Goal: Information Seeking & Learning: Find specific fact

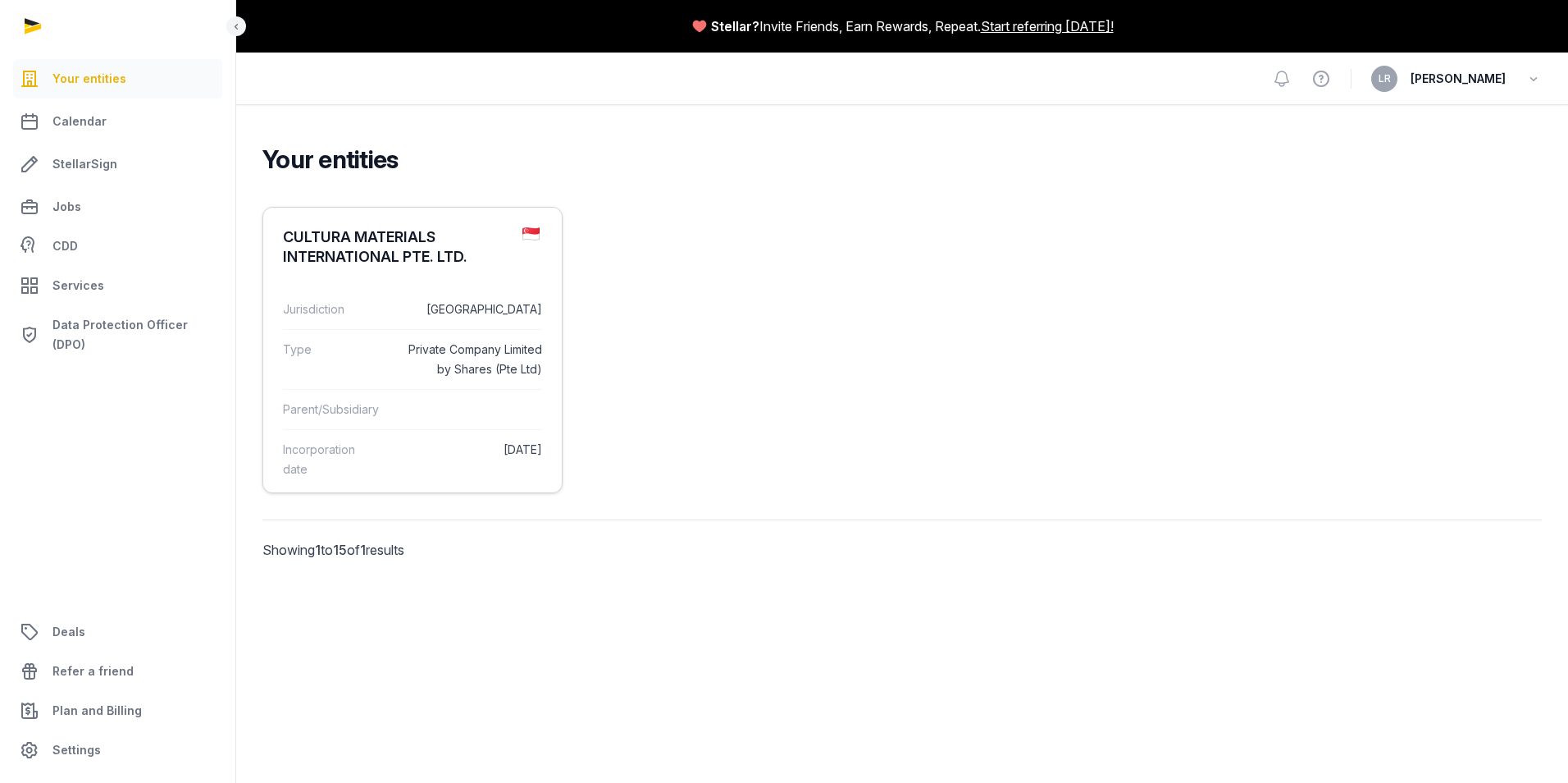
click at [391, 258] on div "CULTURA MATERIALS INTERNATIONAL PTE. LTD." at bounding box center [396, 248] width 227 height 40
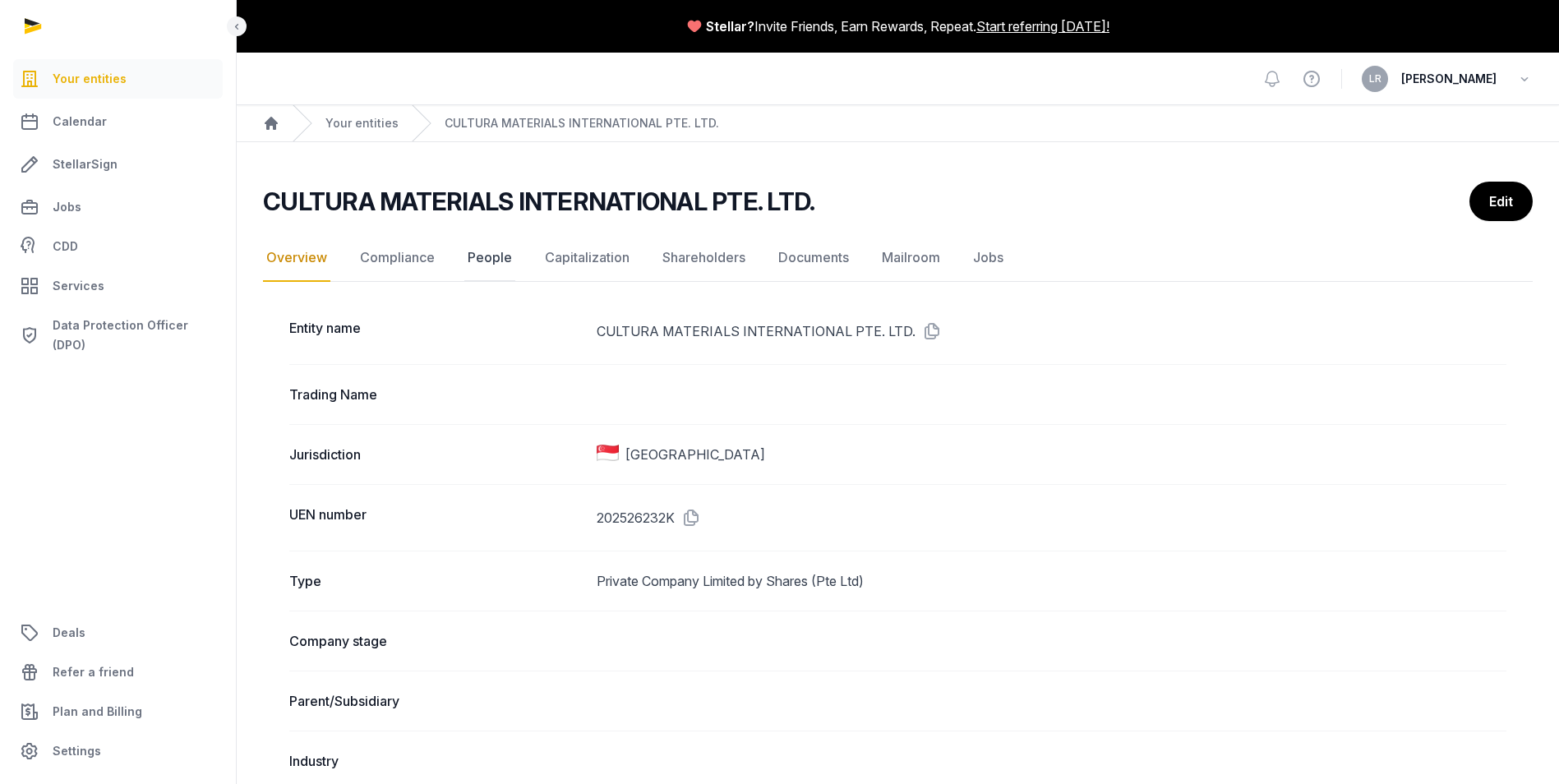
click at [476, 262] on link "People" at bounding box center [490, 258] width 51 height 48
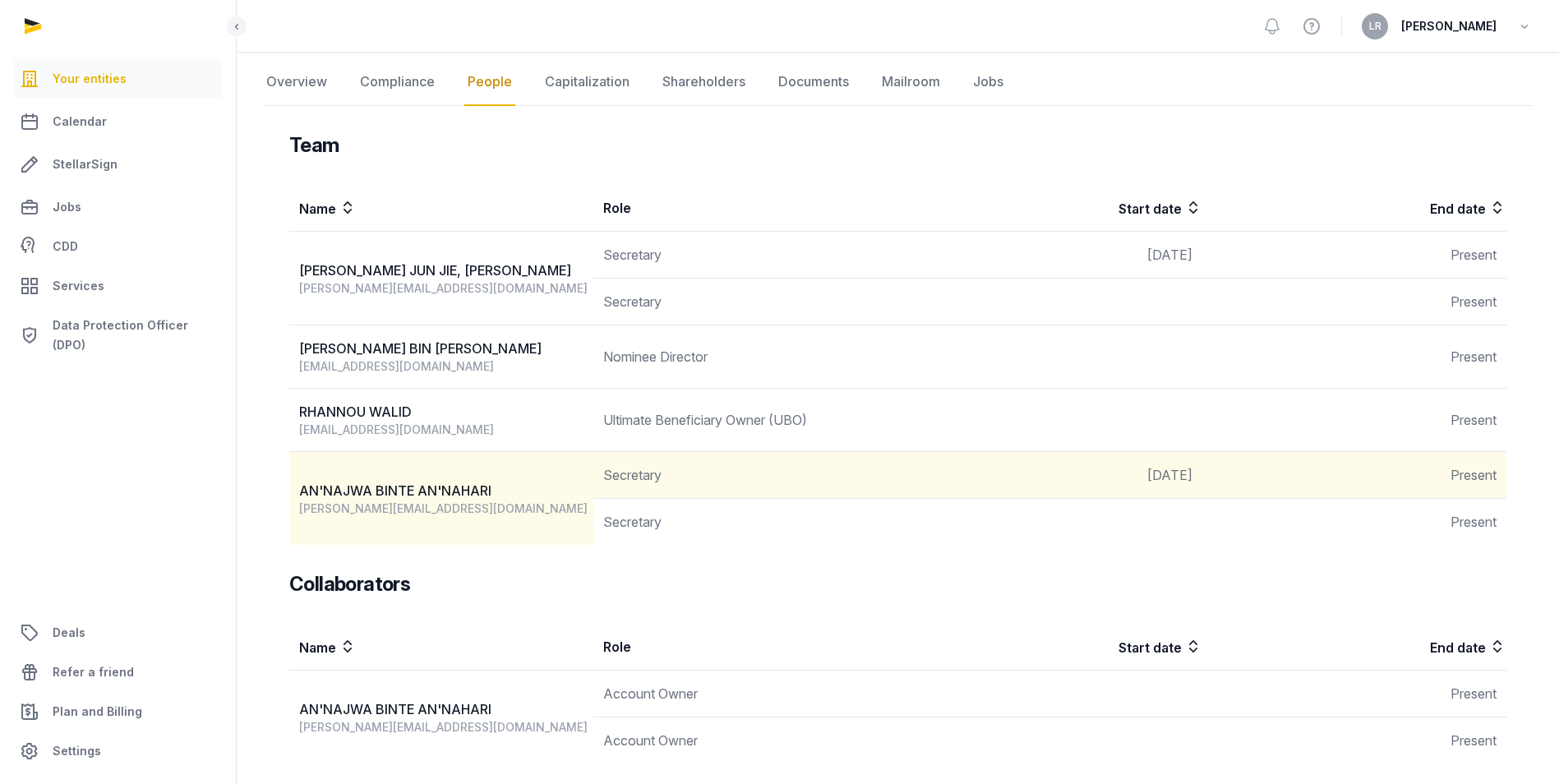
scroll to position [167, 0]
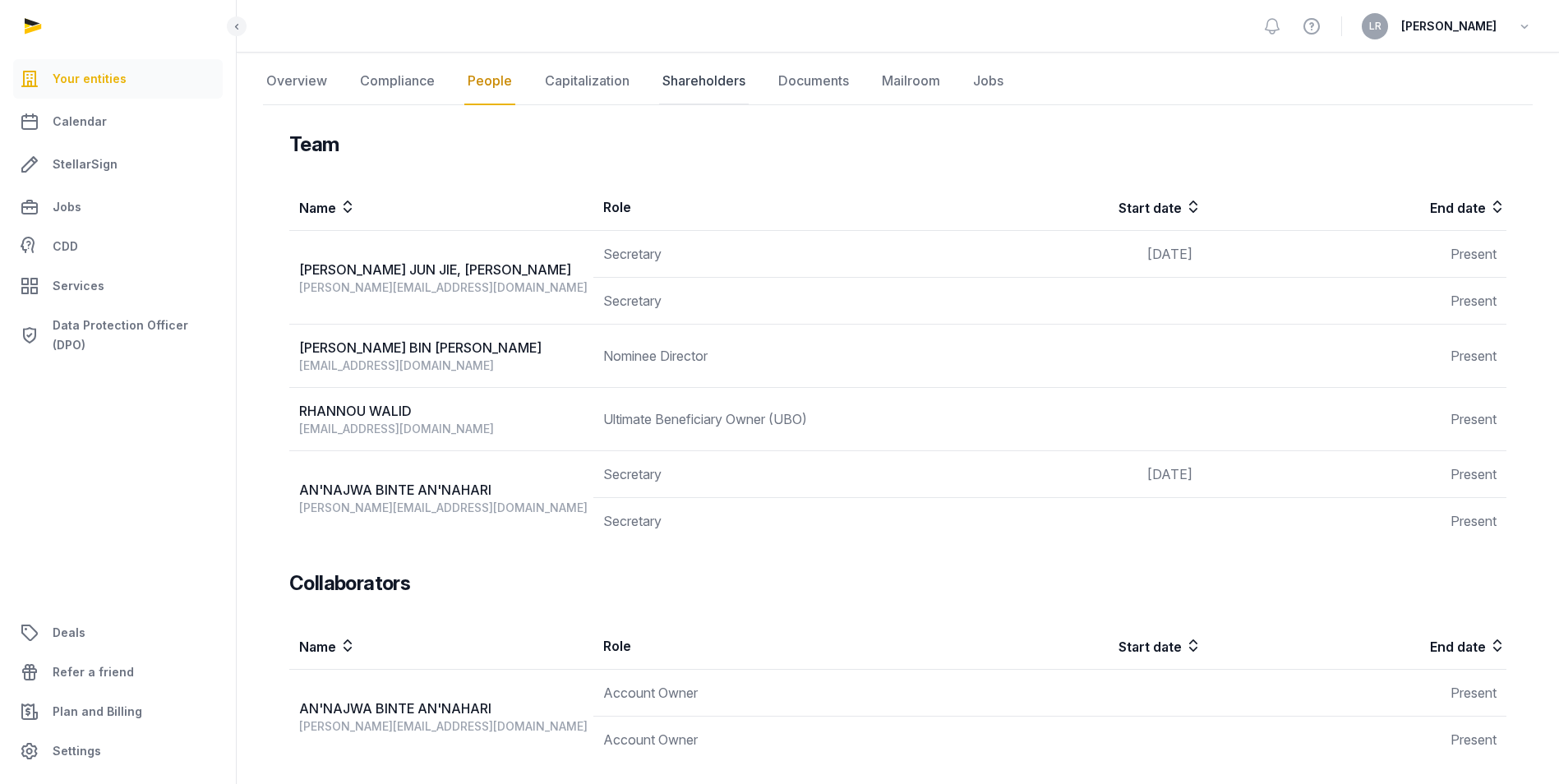
click at [713, 85] on link "Shareholders" at bounding box center [703, 81] width 90 height 48
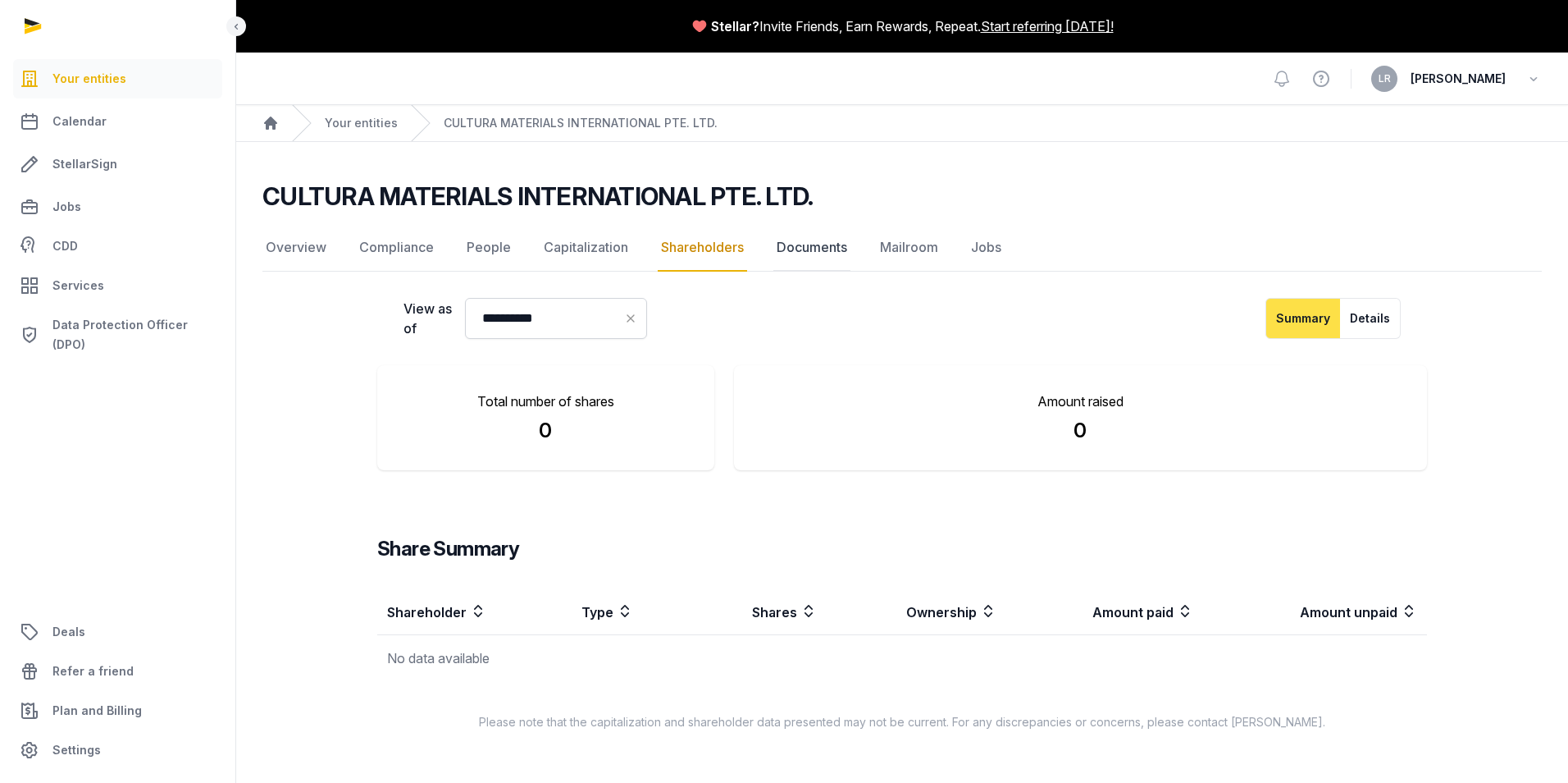
click at [790, 253] on link "Documents" at bounding box center [812, 248] width 77 height 48
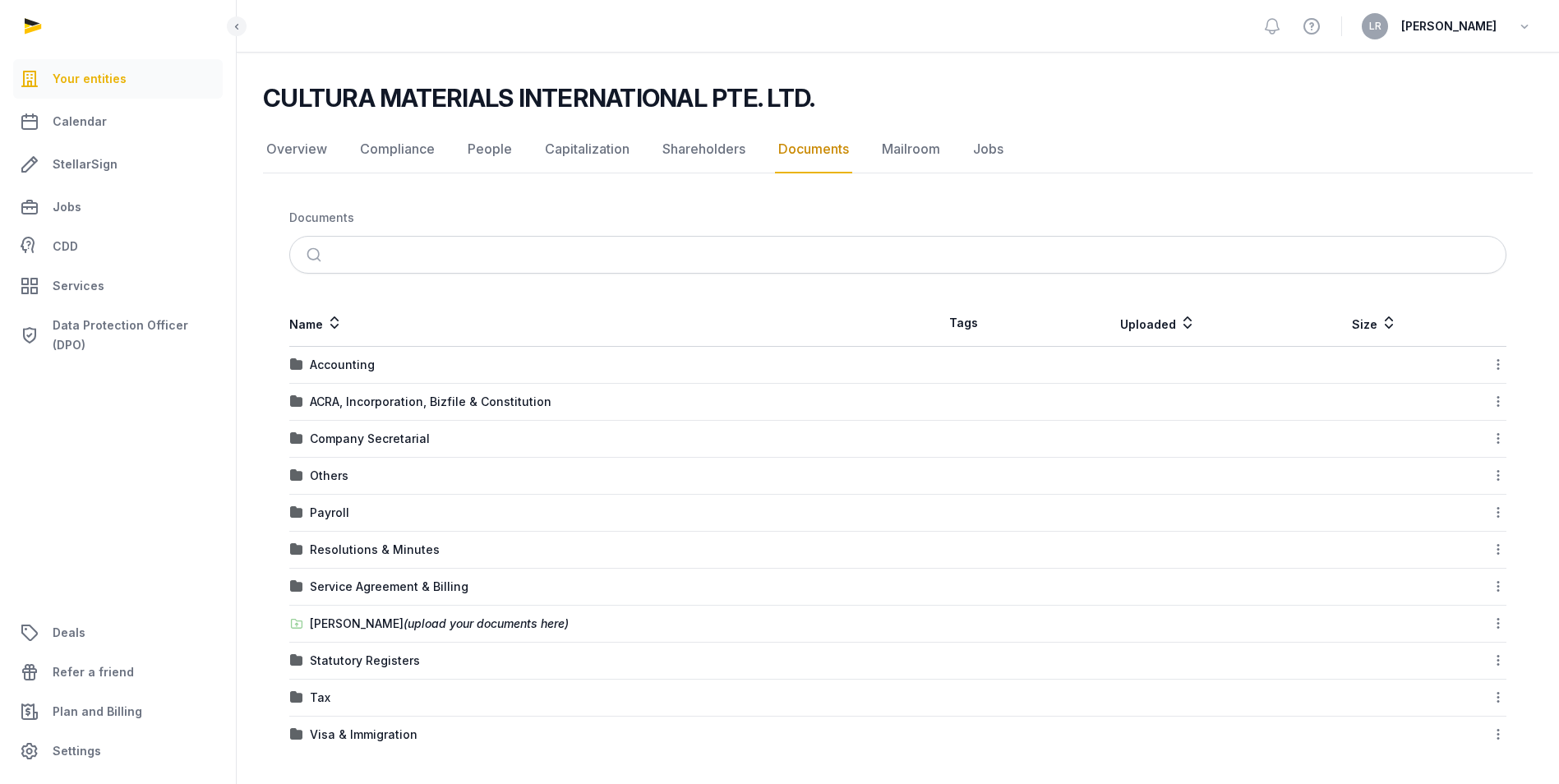
scroll to position [100, 0]
click at [357, 553] on div "Resolutions & Minutes" at bounding box center [375, 547] width 130 height 16
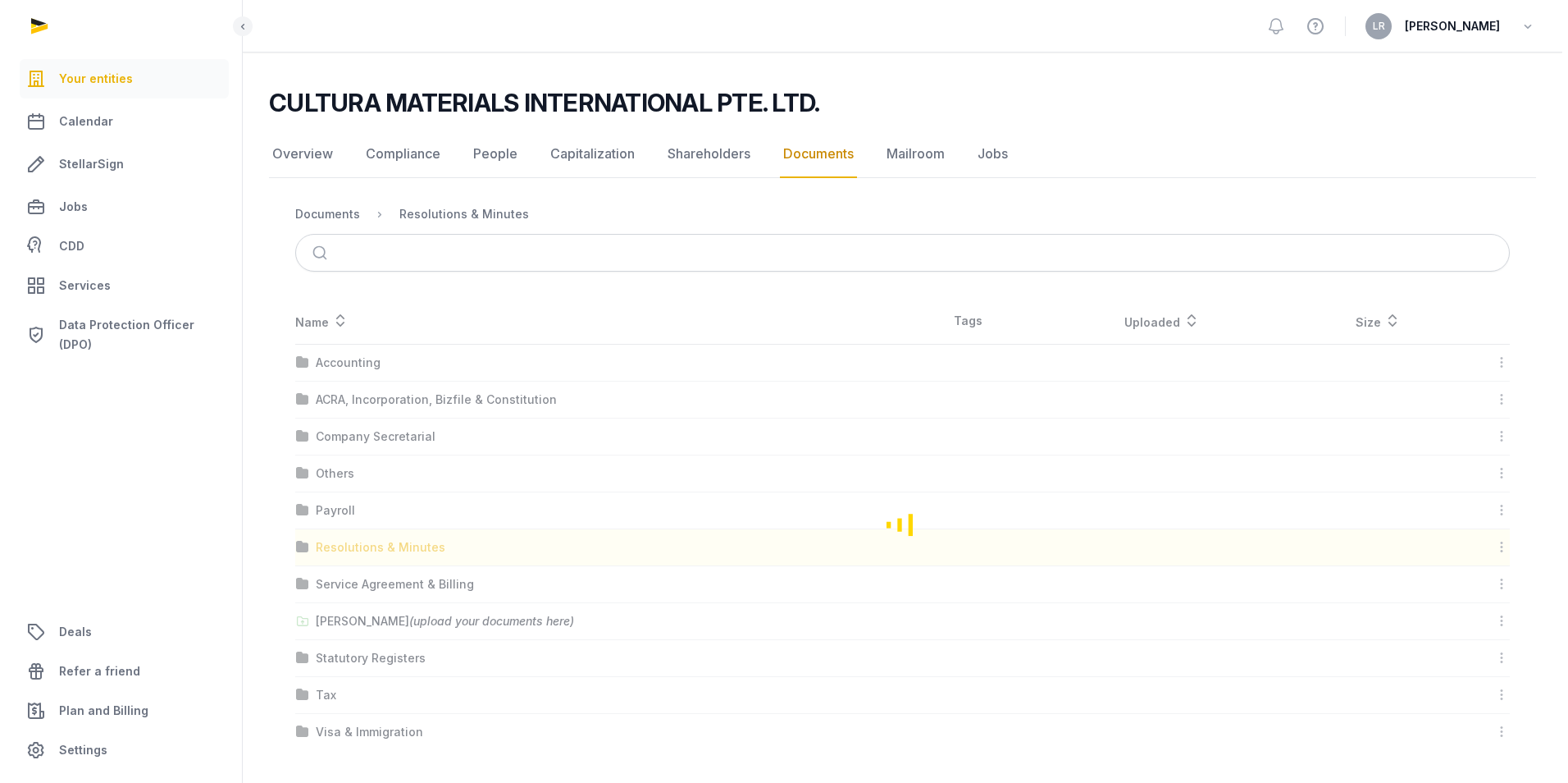
scroll to position [0, 0]
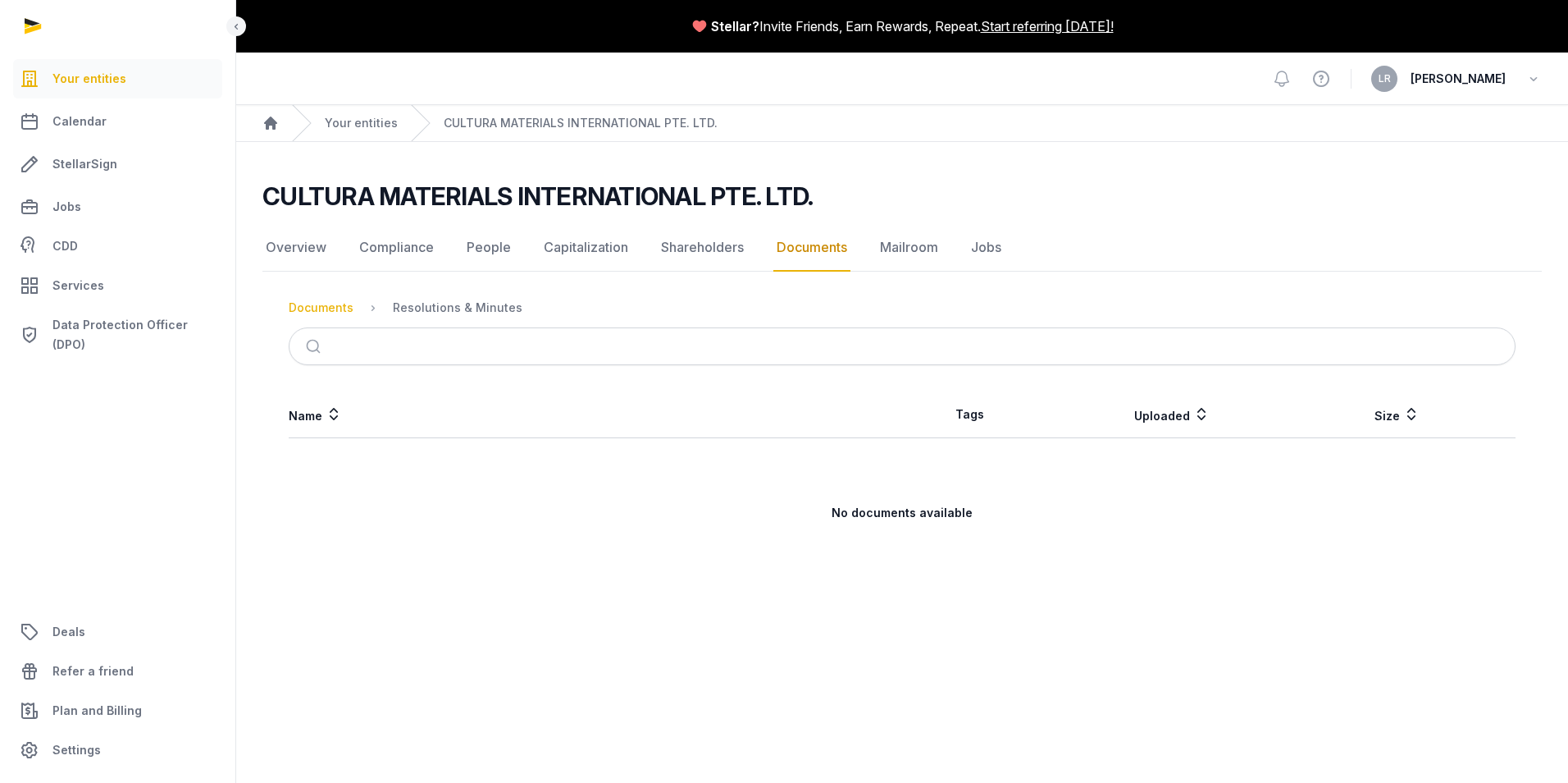
click at [325, 306] on div "Documents" at bounding box center [321, 307] width 65 height 16
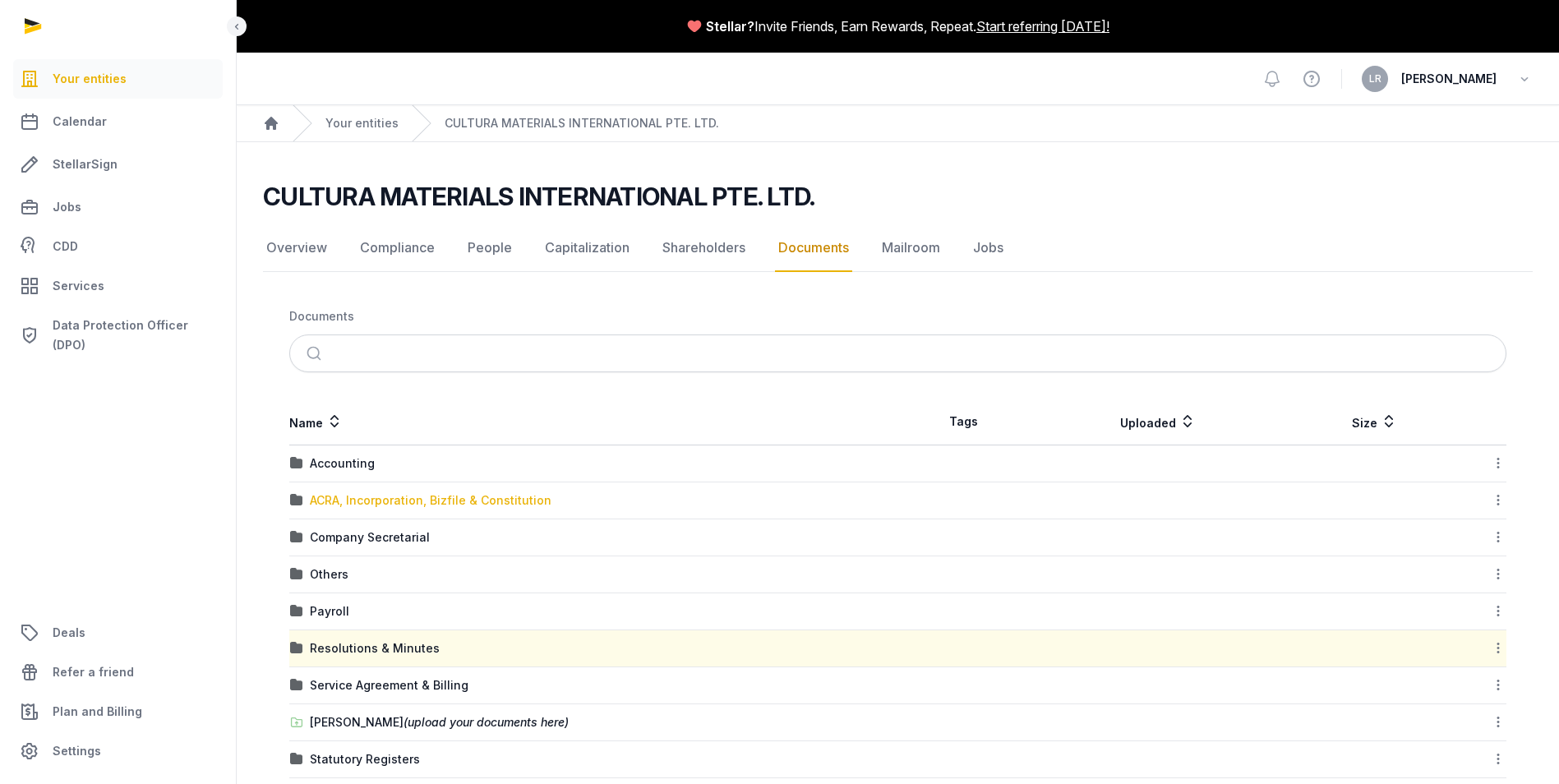
click at [375, 501] on div "ACRA, Incorporation, Bizfile & Constitution" at bounding box center [431, 499] width 241 height 16
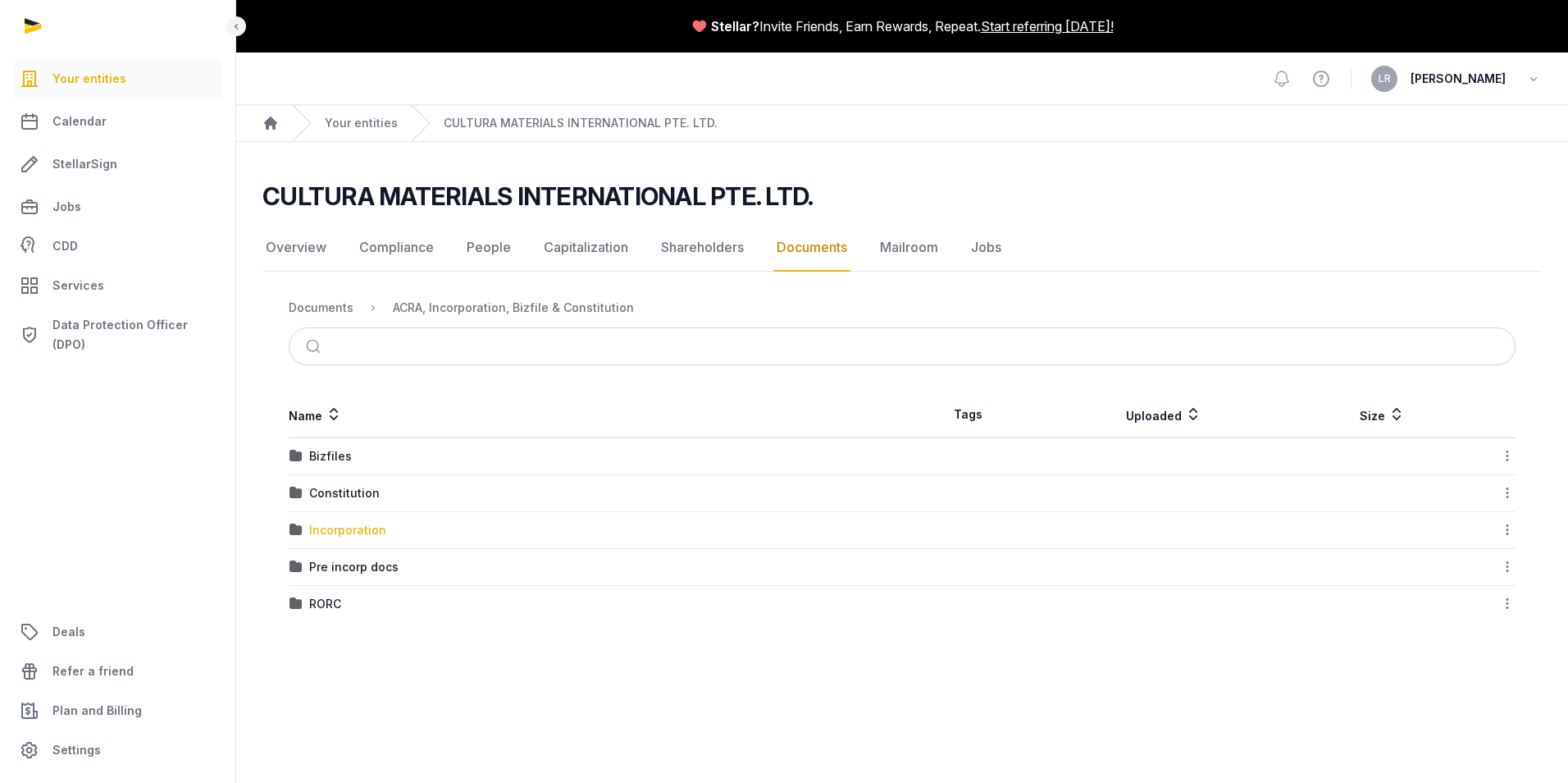
click at [339, 529] on div "Incorporation" at bounding box center [348, 530] width 77 height 16
click at [359, 456] on div "Post-incorporation" at bounding box center [363, 455] width 108 height 16
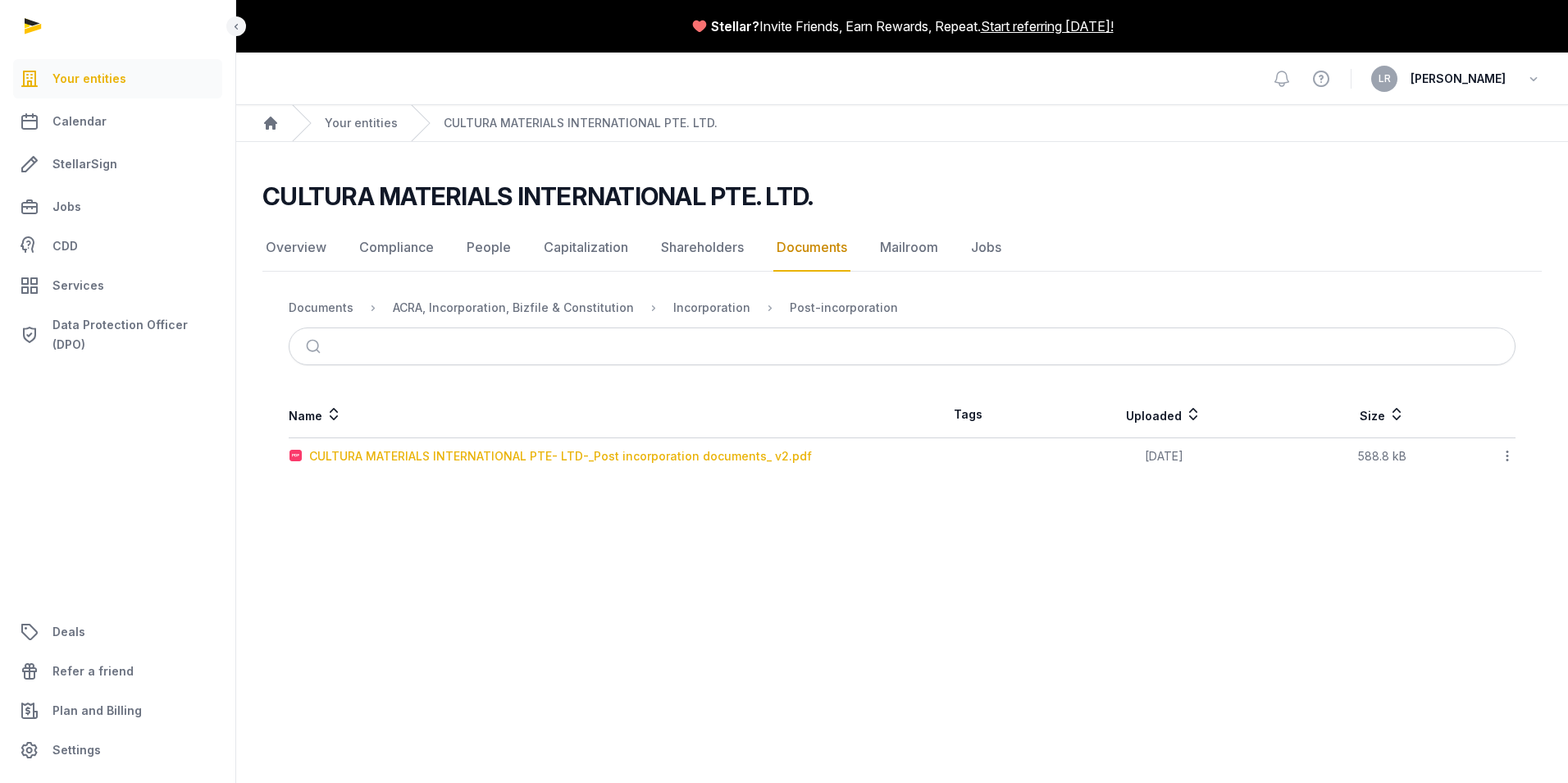
click at [506, 456] on div "CULTURA MATERIALS INTERNATIONAL PTE- LTD-_Post incorporation documents_ v2.pdf" at bounding box center [561, 455] width 503 height 16
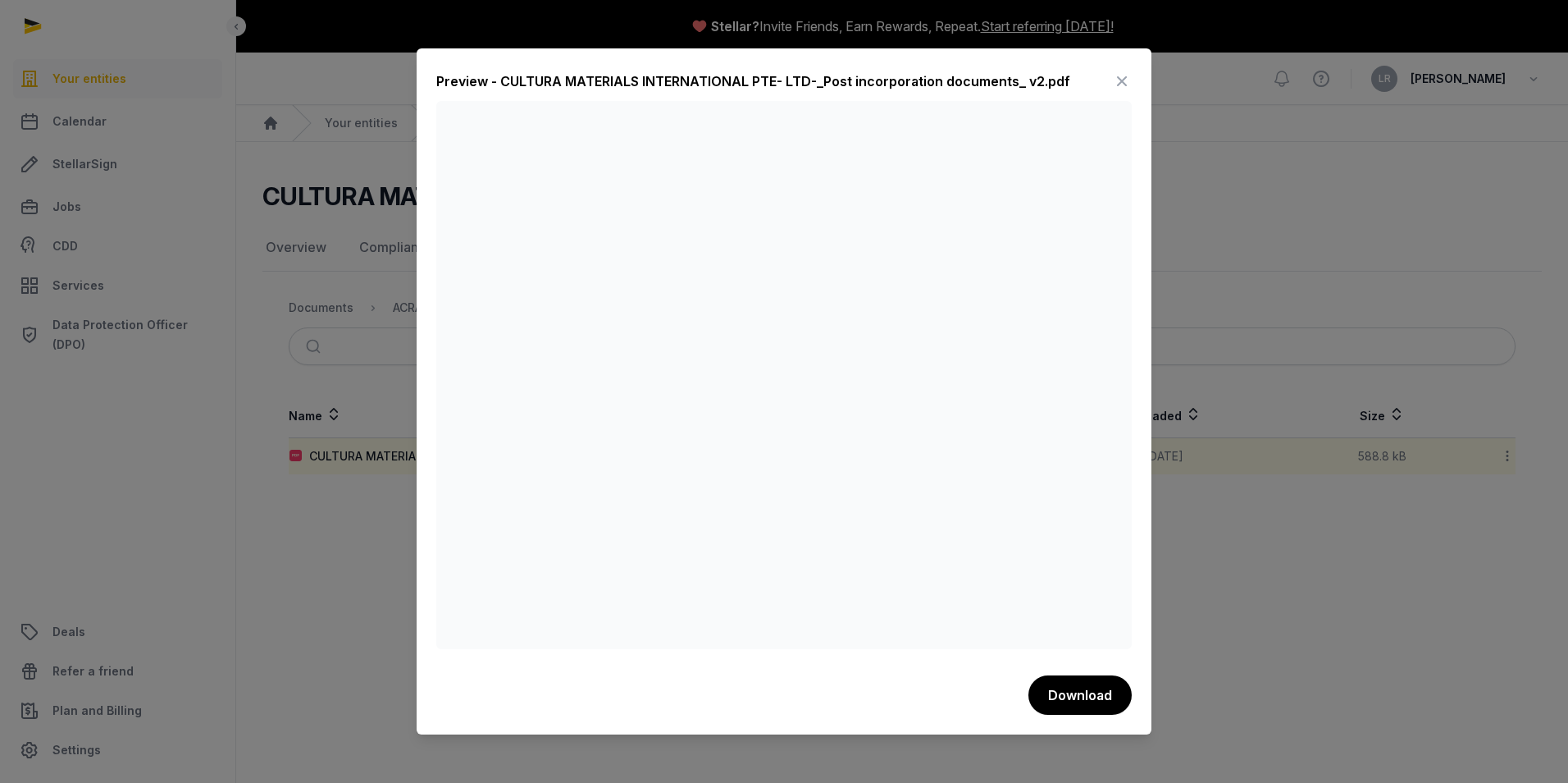
click at [1121, 79] on icon at bounding box center [1122, 81] width 20 height 26
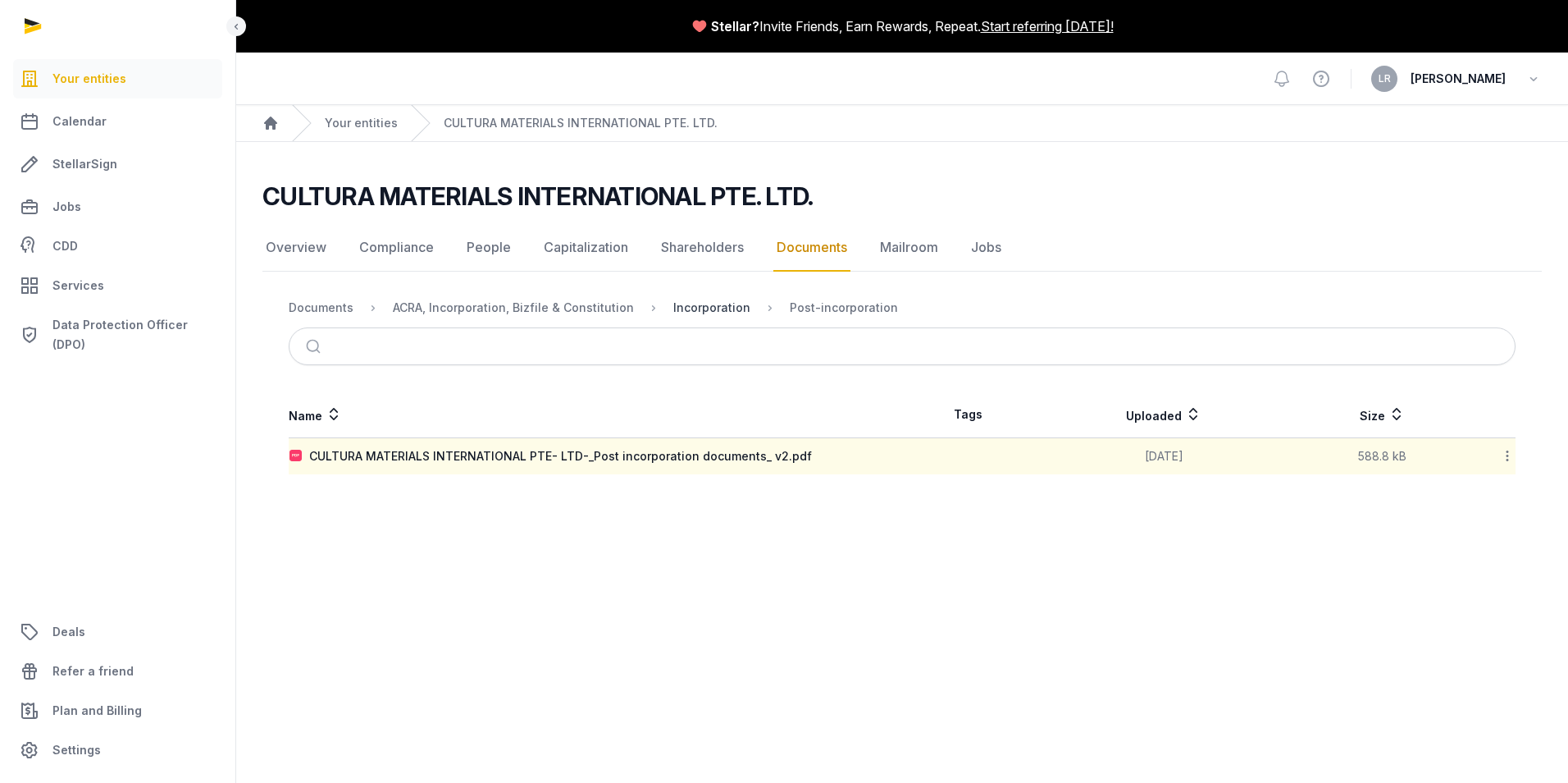
click at [714, 306] on div "Incorporation" at bounding box center [712, 307] width 77 height 16
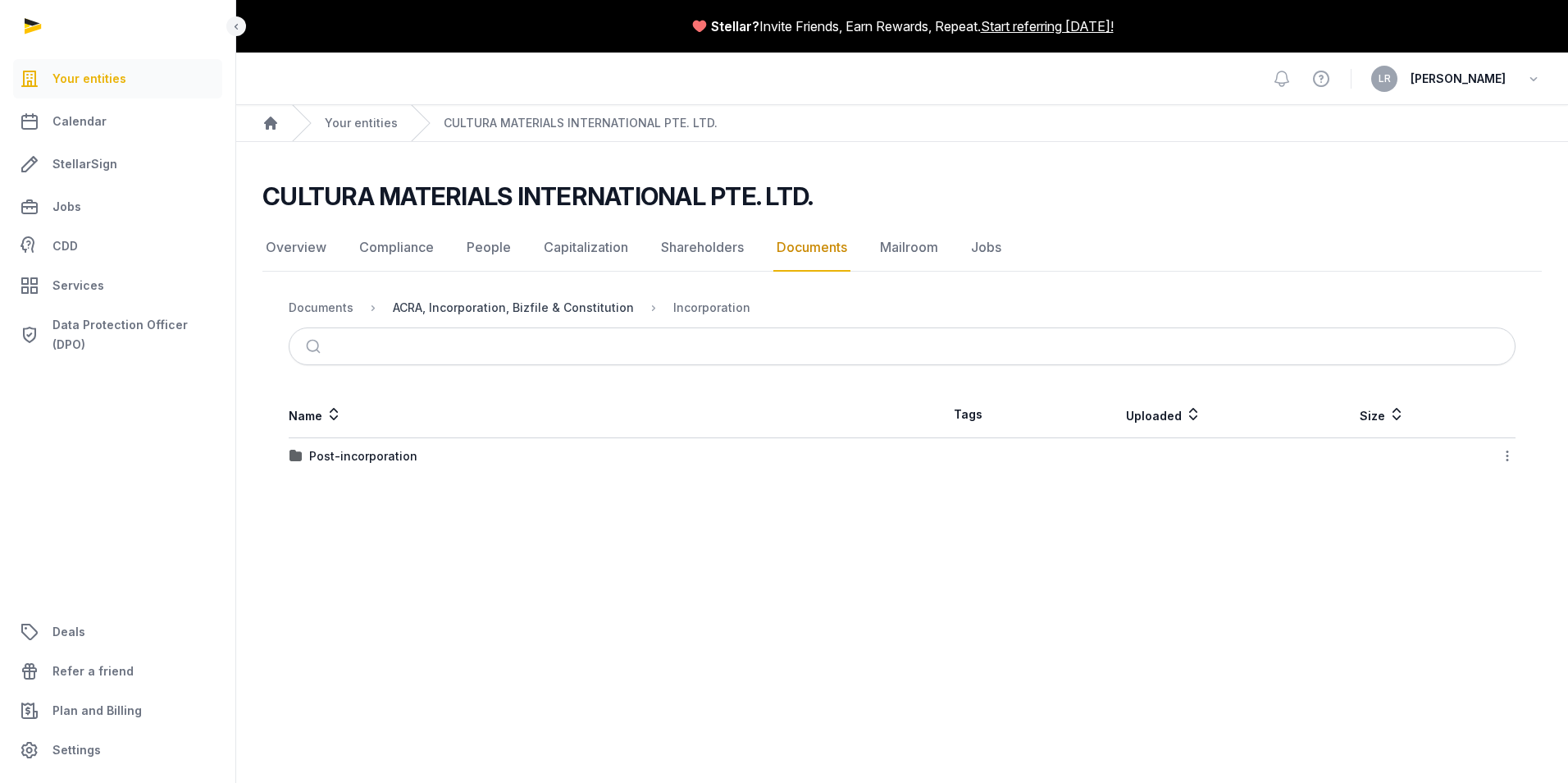
click at [566, 311] on div "ACRA, Incorporation, Bizfile & Constitution" at bounding box center [514, 307] width 241 height 16
click at [341, 495] on div "Constitution" at bounding box center [344, 492] width 71 height 16
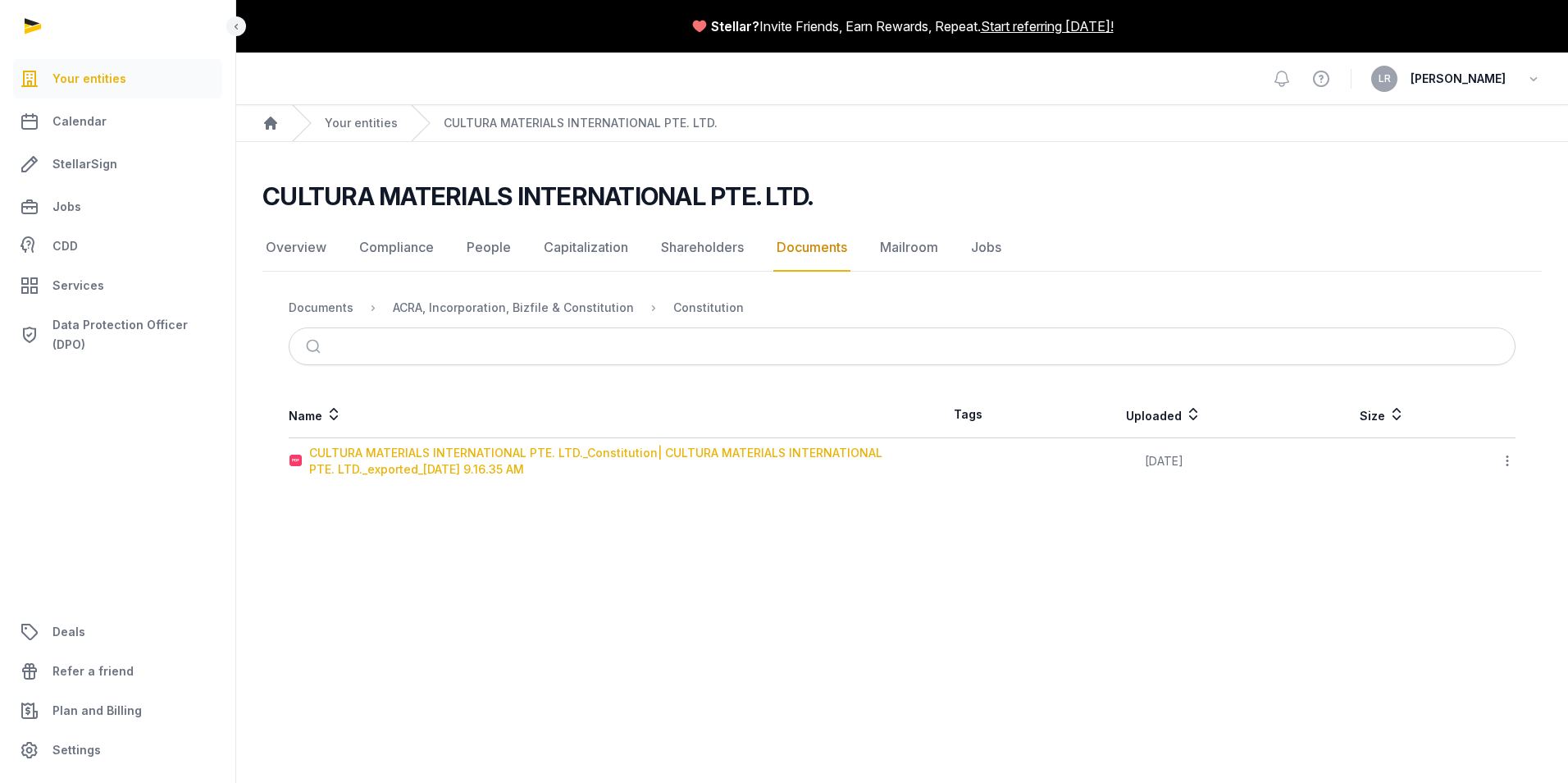
click at [434, 467] on div "CULTURA MATERIALS INTERNATIONAL PTE. LTD._Constitution| CULTURA MATERIALS INTER…" at bounding box center [606, 461] width 593 height 33
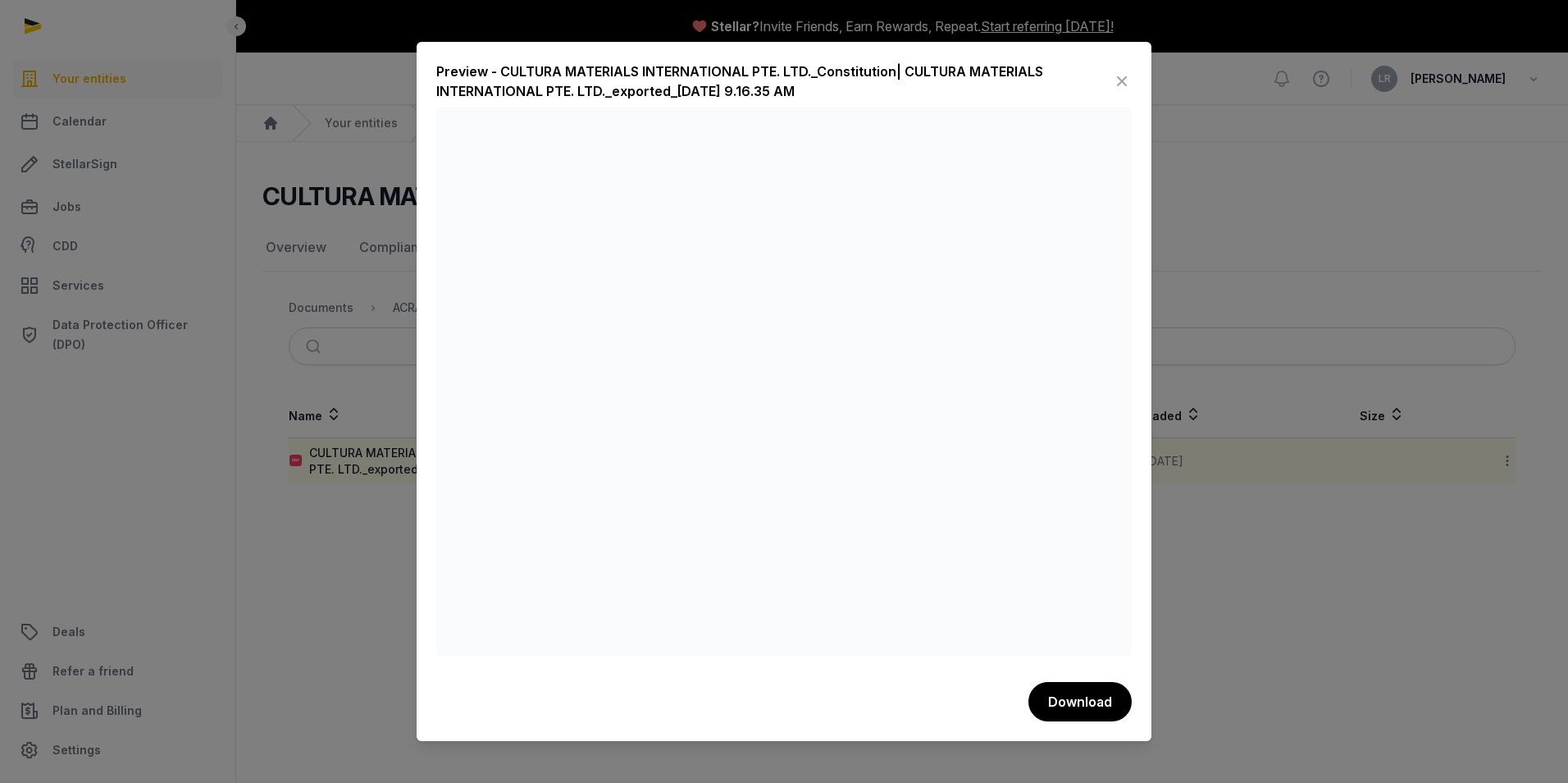
click at [1120, 83] on icon at bounding box center [1122, 81] width 20 height 26
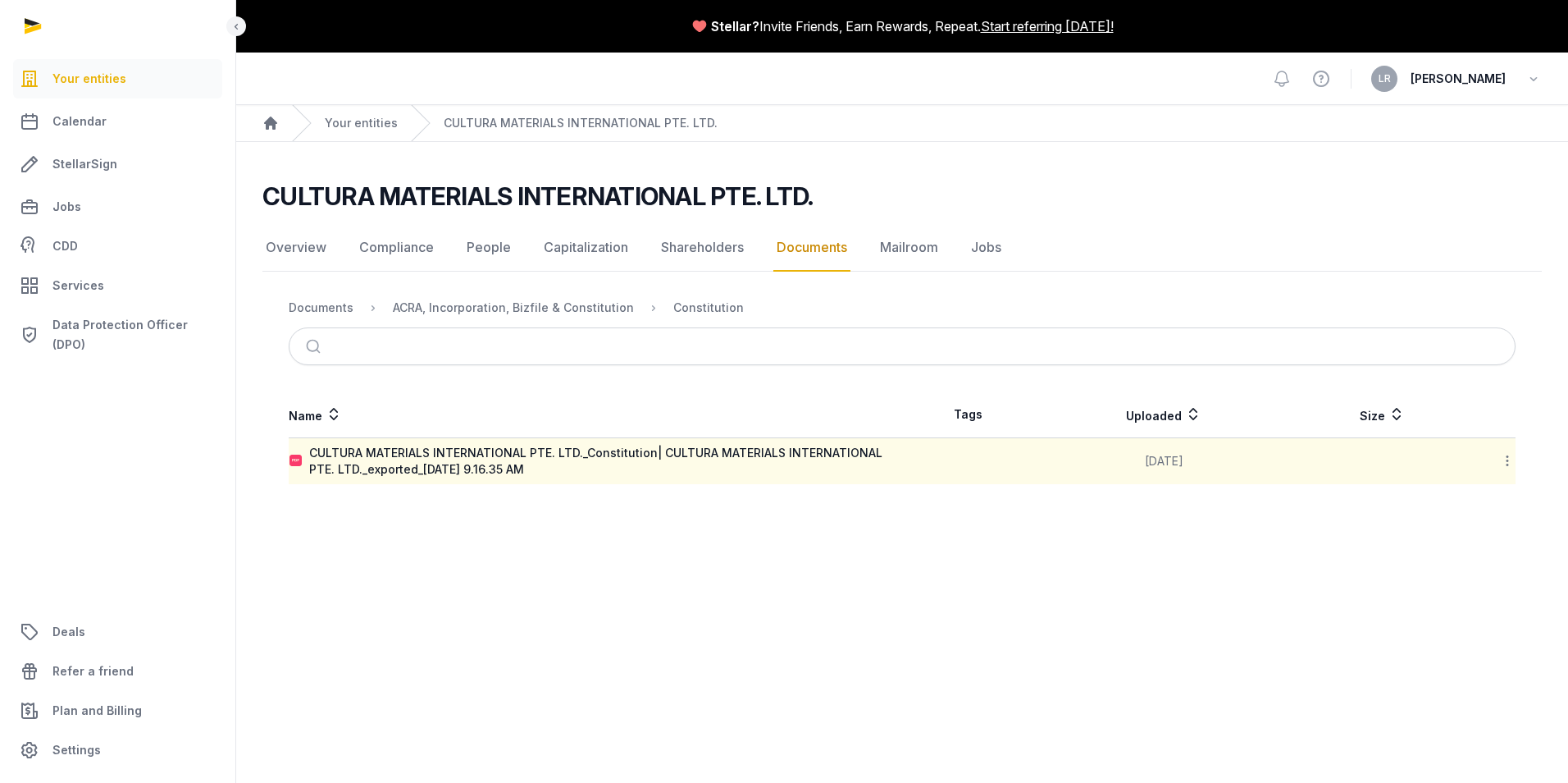
click at [520, 298] on div "ACRA, Incorporation, Bizfile & Constitution" at bounding box center [500, 308] width 267 height 20
click at [500, 304] on div "ACRA, Incorporation, Bizfile & Constitution" at bounding box center [514, 307] width 241 height 16
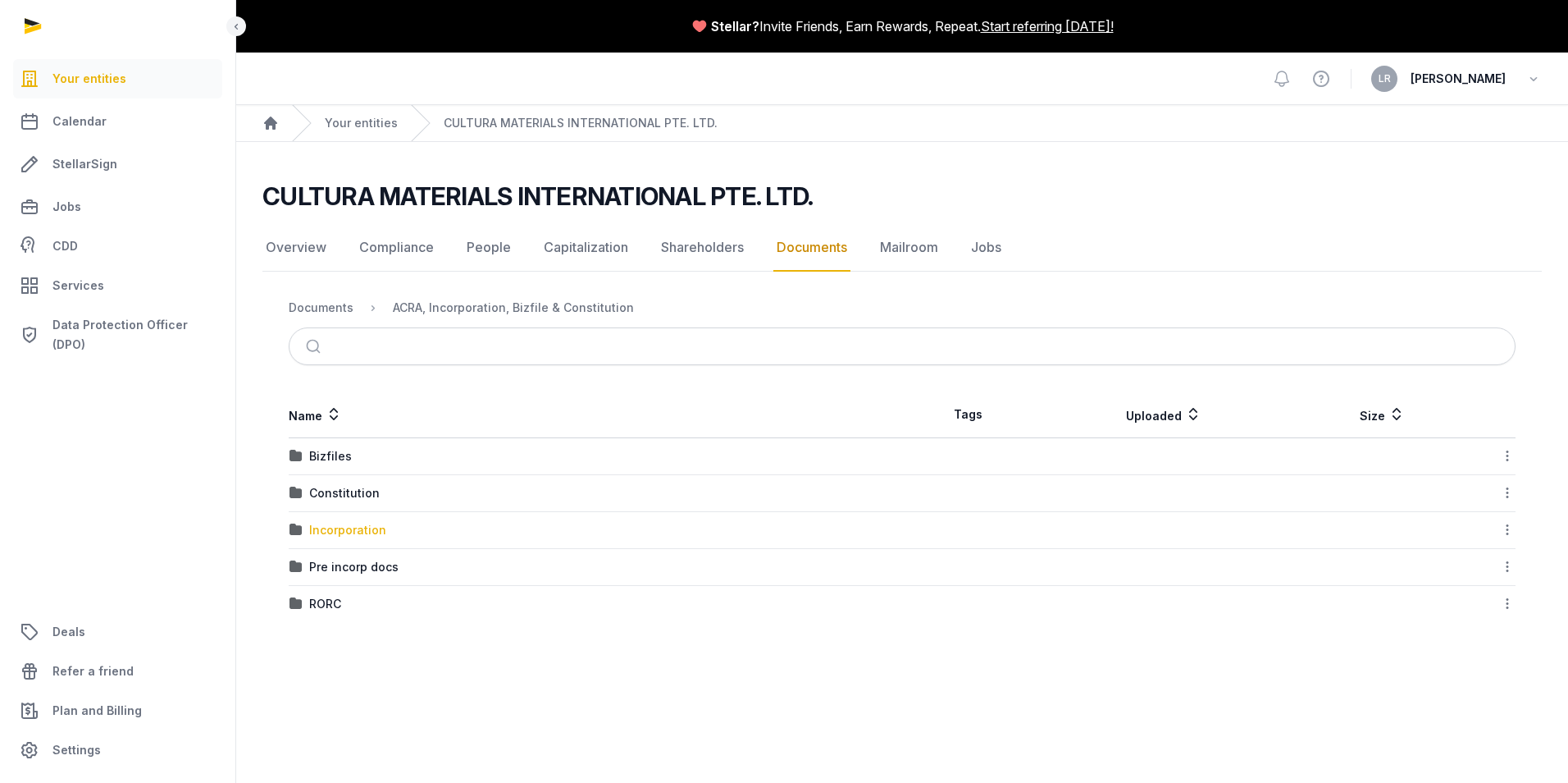
click at [345, 527] on div "Incorporation" at bounding box center [348, 530] width 77 height 16
click at [391, 462] on div "Post-incorporation" at bounding box center [363, 455] width 108 height 16
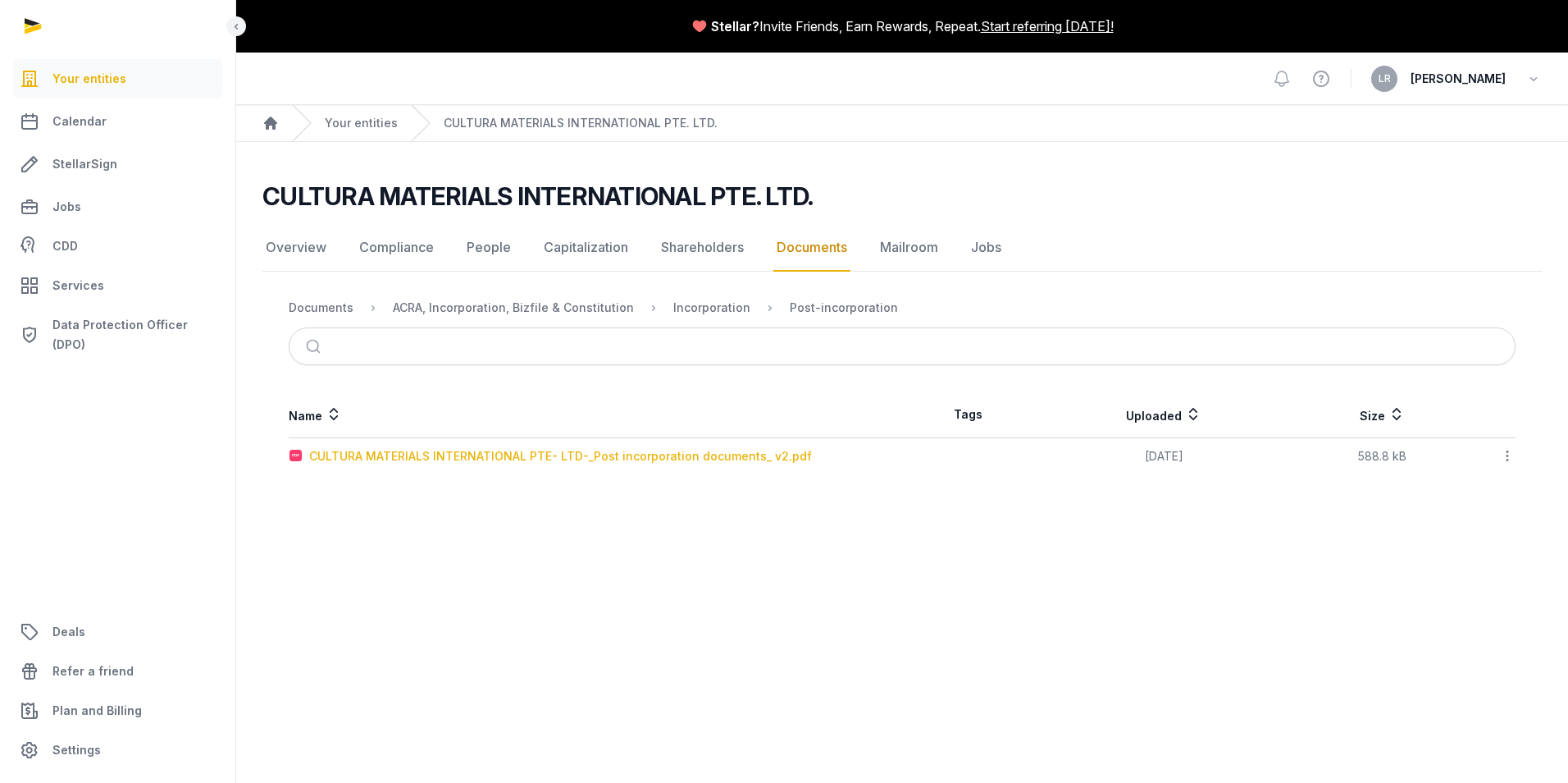
click at [403, 461] on div "CULTURA MATERIALS INTERNATIONAL PTE- LTD-_Post incorporation documents_ v2.pdf" at bounding box center [561, 455] width 503 height 16
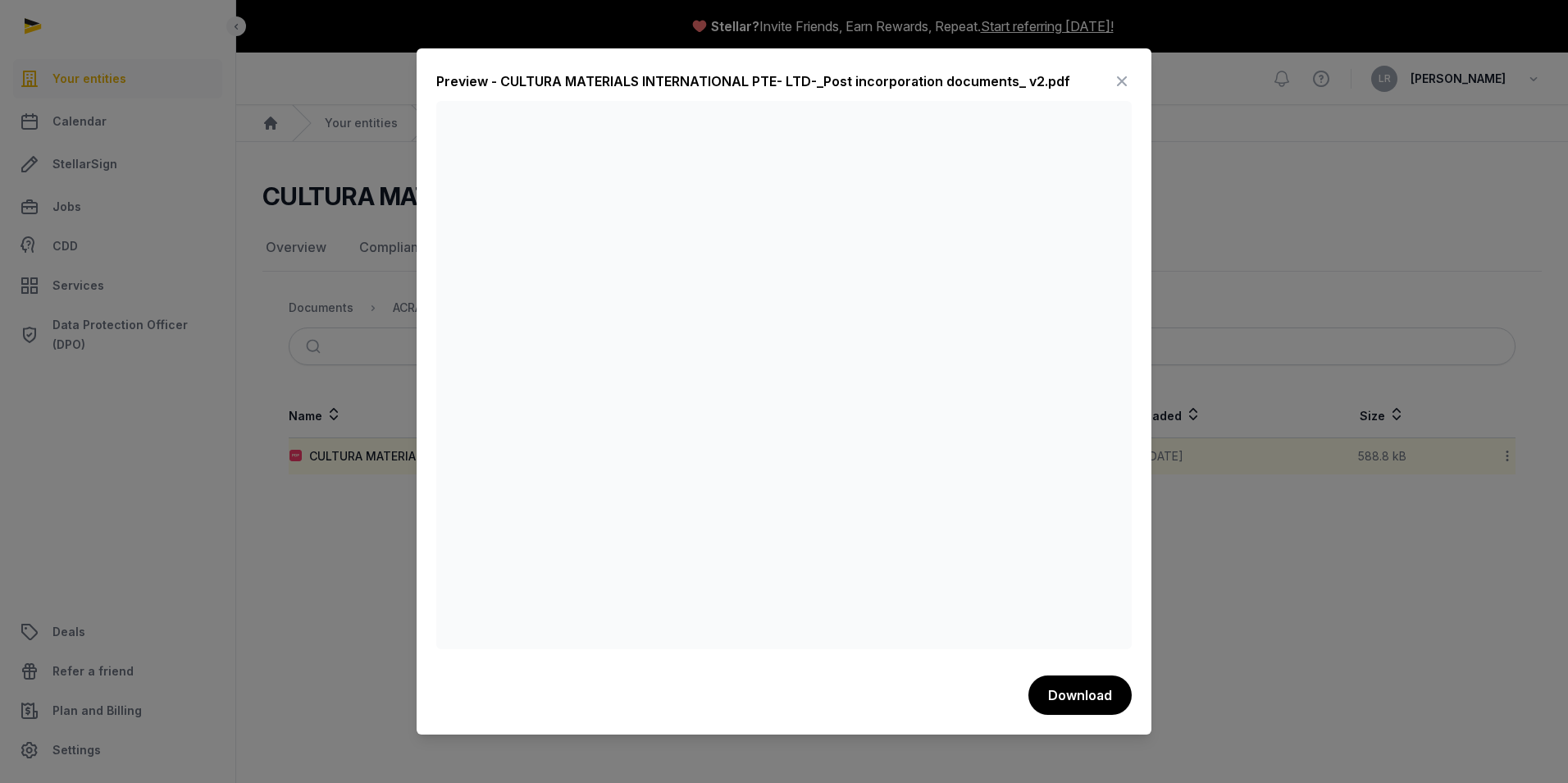
click at [1125, 76] on icon at bounding box center [1122, 81] width 20 height 26
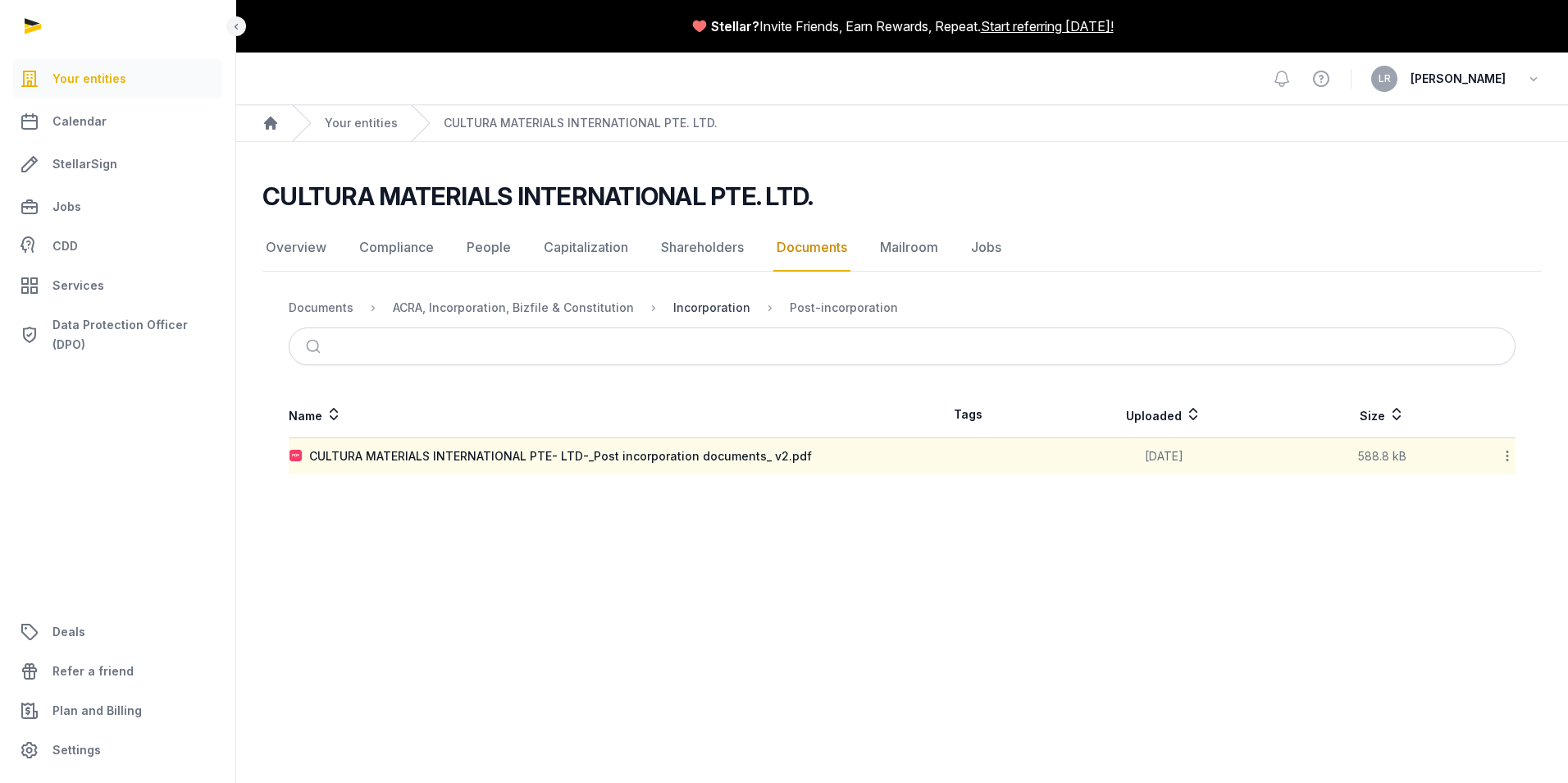
click at [714, 313] on div "Incorporation" at bounding box center [712, 307] width 77 height 16
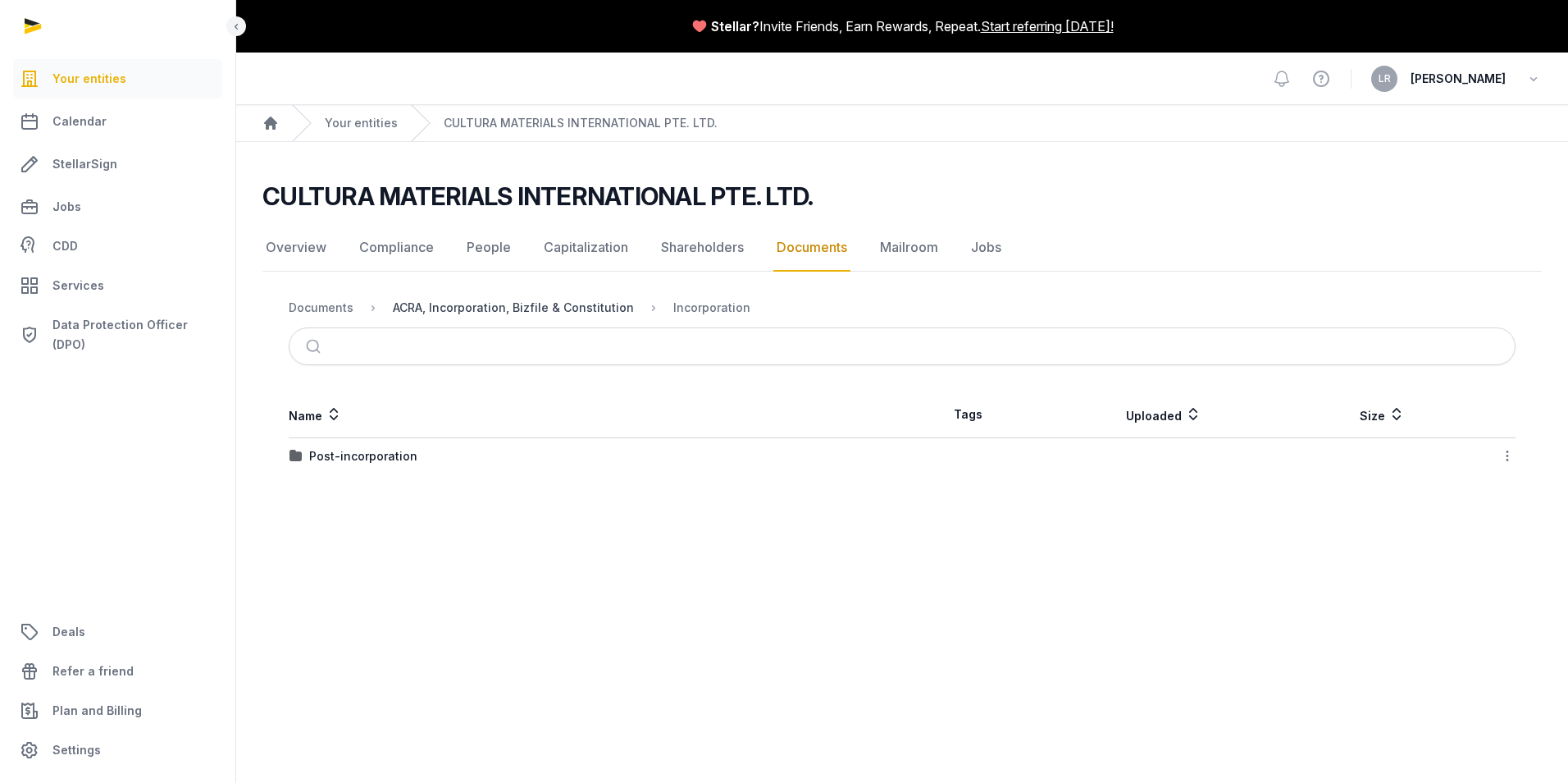
click at [574, 310] on div "ACRA, Incorporation, Bizfile & Constitution" at bounding box center [514, 307] width 241 height 16
click at [337, 567] on div "Pre incorp docs" at bounding box center [354, 567] width 89 height 16
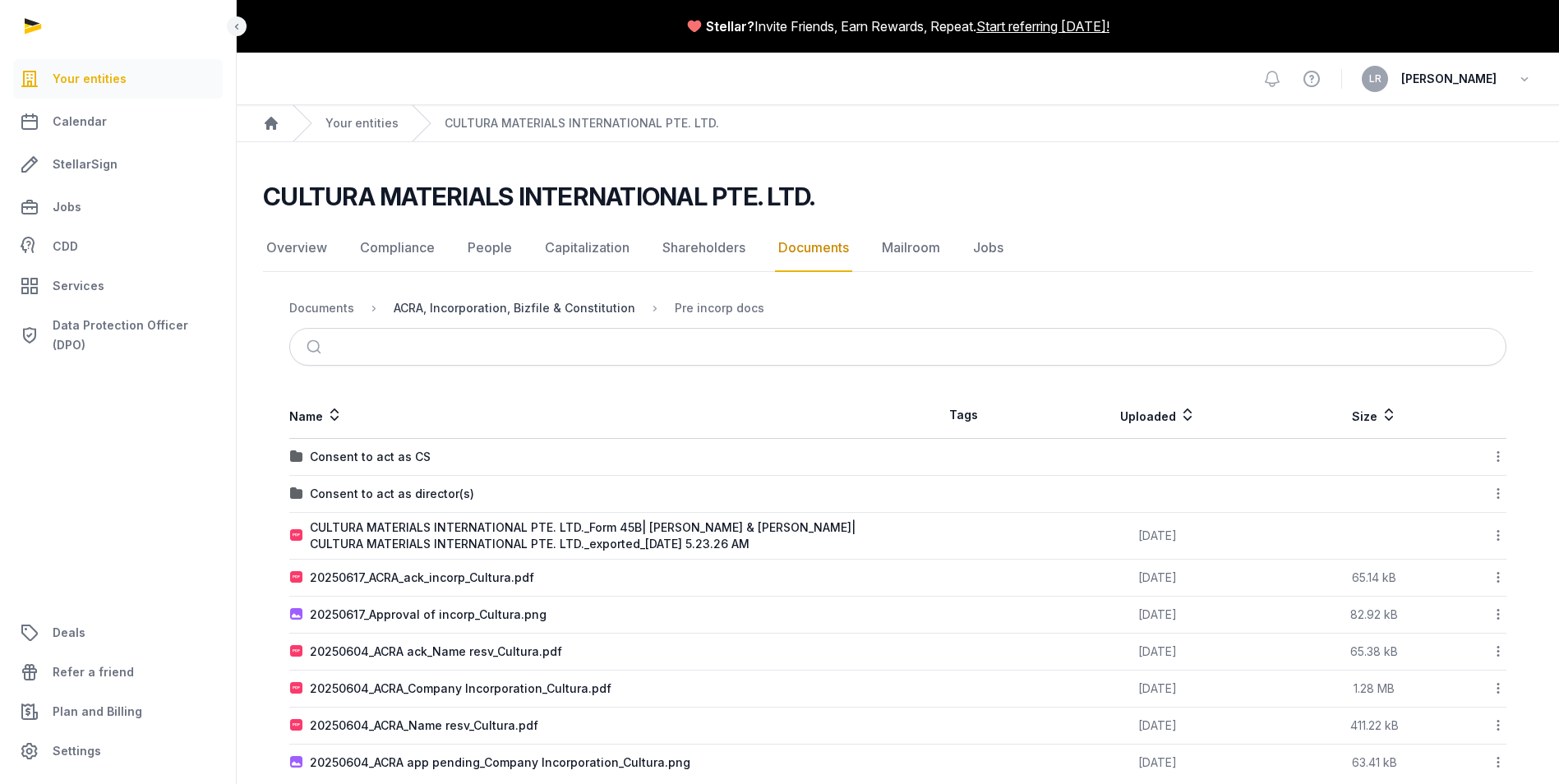
click at [579, 312] on div "ACRA, Incorporation, Bizfile & Constitution" at bounding box center [515, 307] width 241 height 16
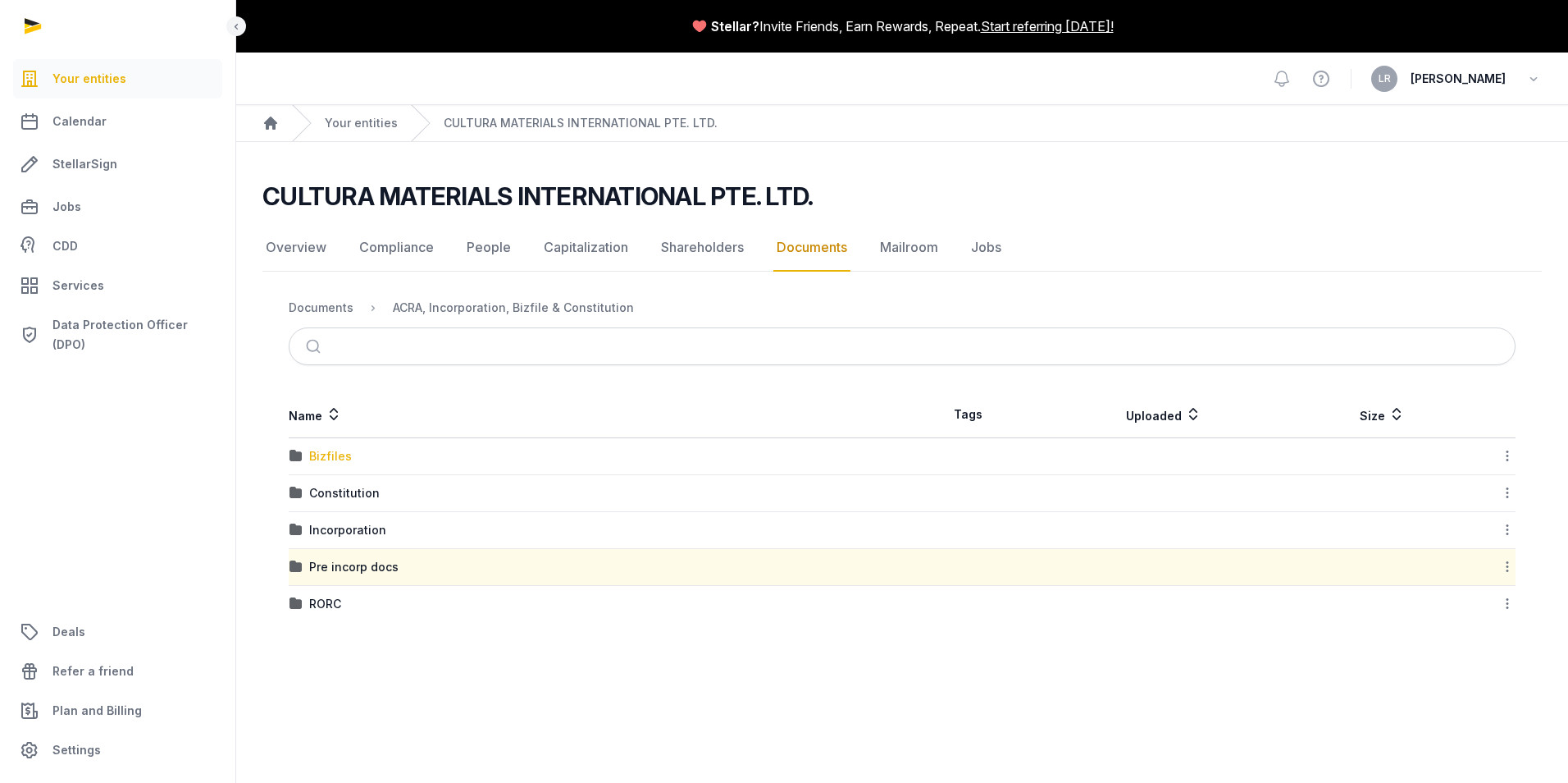
click at [321, 453] on div "Bizfiles" at bounding box center [330, 455] width 42 height 16
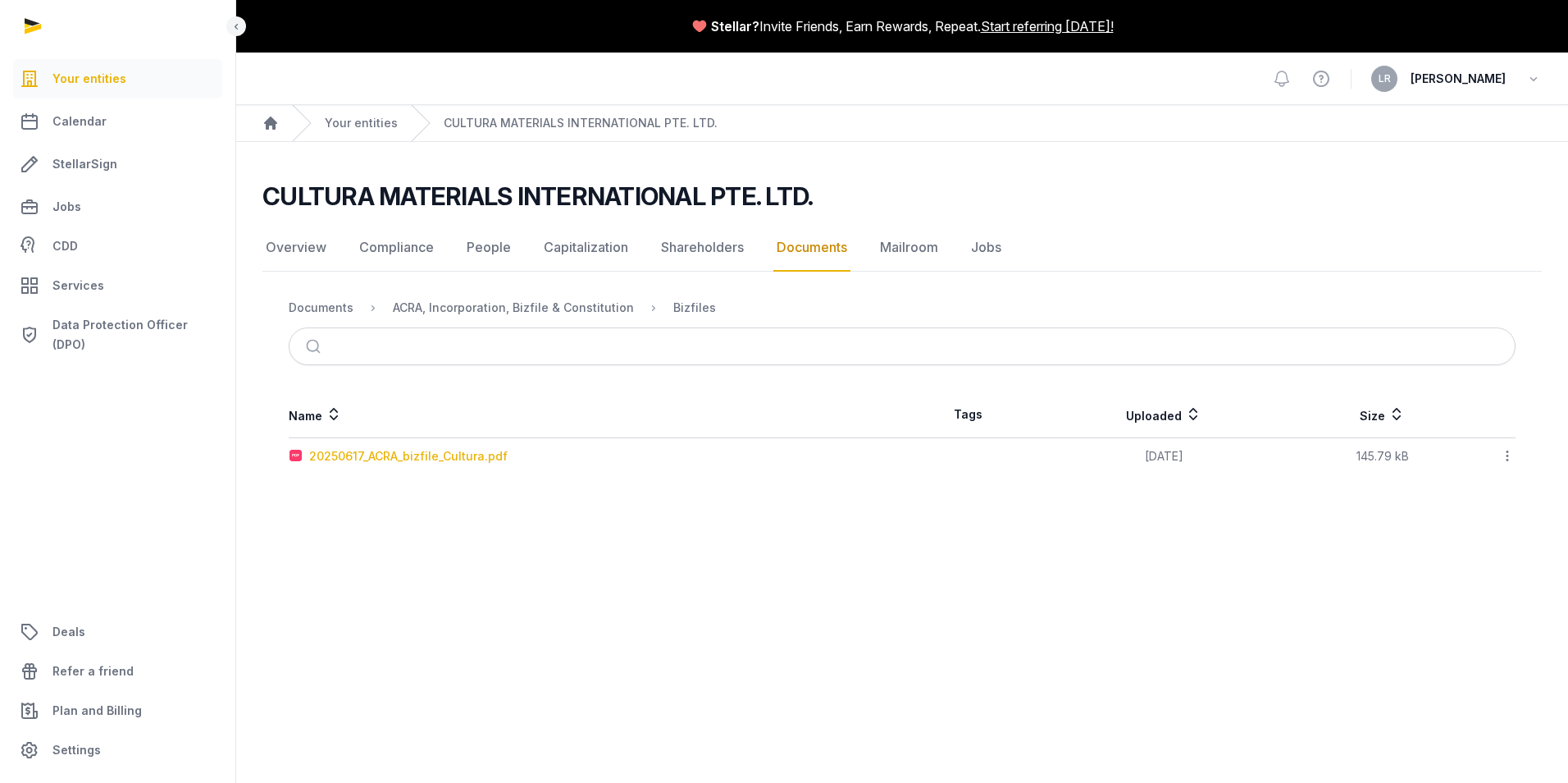
click at [424, 455] on div "20250617_ACRA_bizfile_Cultura.pdf" at bounding box center [408, 455] width 198 height 16
